Goal: Information Seeking & Learning: Learn about a topic

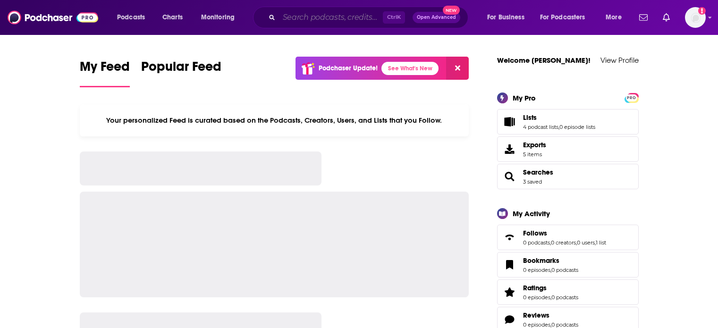
click at [323, 17] on input "Search podcasts, credits, & more..." at bounding box center [331, 17] width 104 height 15
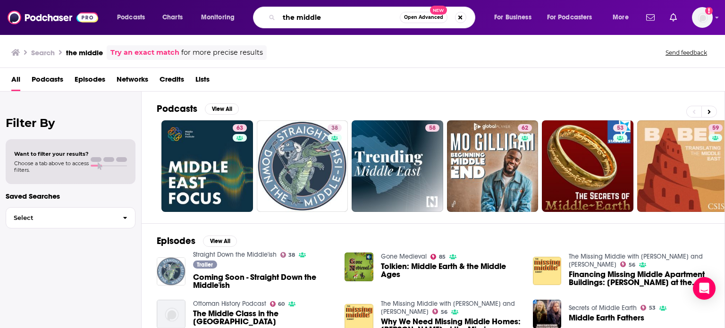
click at [370, 18] on input "the middle" at bounding box center [339, 17] width 121 height 15
type input "the middle [PERSON_NAME]"
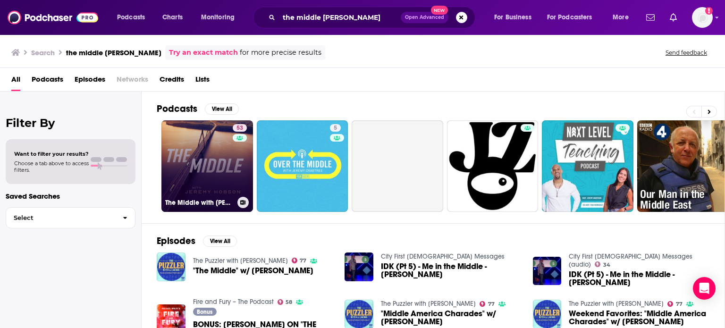
click at [221, 142] on link "53 The Middle with [PERSON_NAME]" at bounding box center [207, 166] width 92 height 92
